Goal: Task Accomplishment & Management: Use online tool/utility

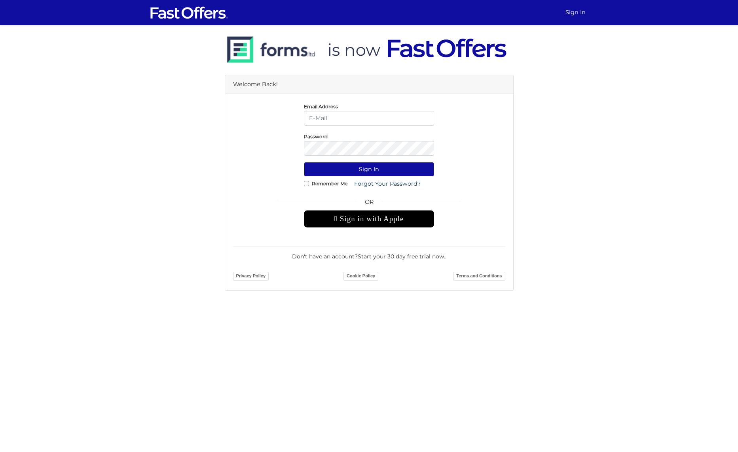
click at [353, 121] on input "email" at bounding box center [369, 118] width 130 height 15
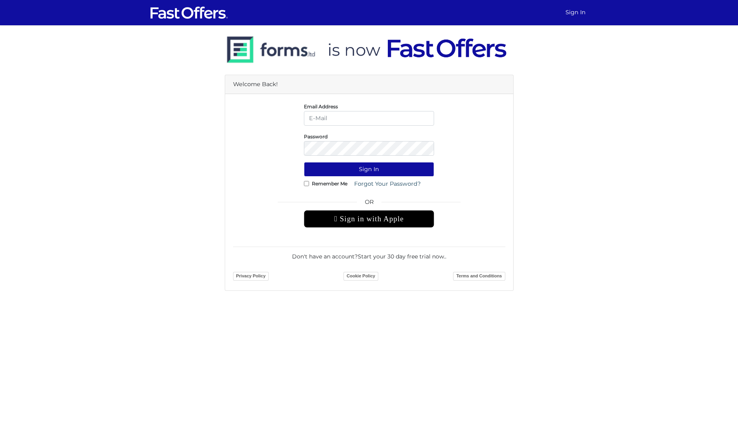
click at [383, 116] on input "email" at bounding box center [369, 118] width 130 height 15
click at [596, 172] on main "Welcome Back! Email Address Password Sign In OR" at bounding box center [369, 158] width 738 height 266
click at [417, 120] on input "email" at bounding box center [369, 118] width 130 height 15
type input "david@strata.ca"
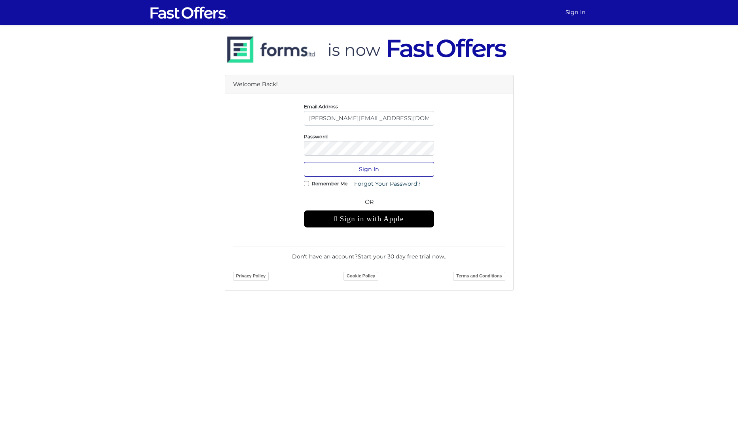
click at [427, 170] on button "Sign In" at bounding box center [369, 169] width 130 height 15
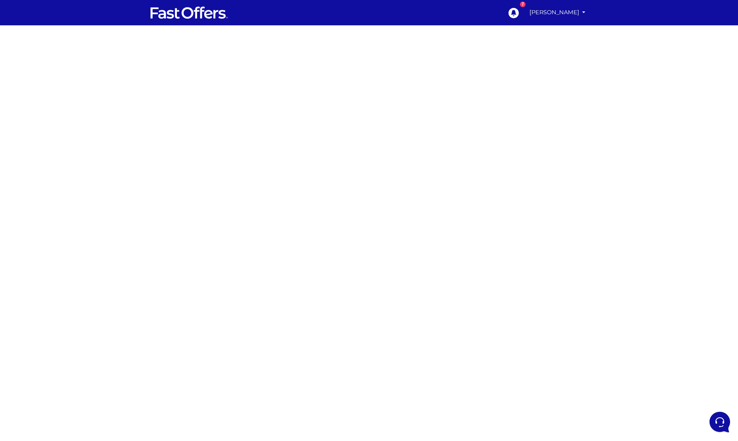
click at [484, 230] on div at bounding box center [369, 222] width 738 height 395
click at [548, 230] on div at bounding box center [369, 222] width 738 height 395
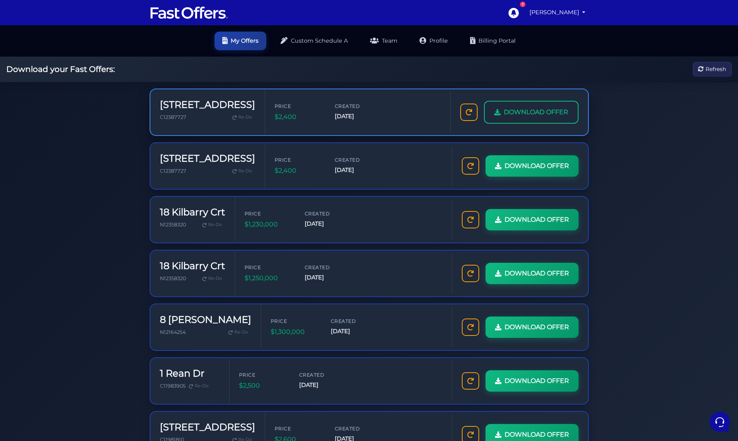
click at [526, 116] on span "DOWNLOAD OFFER" at bounding box center [535, 112] width 64 height 10
